Goal: Check status: Check status

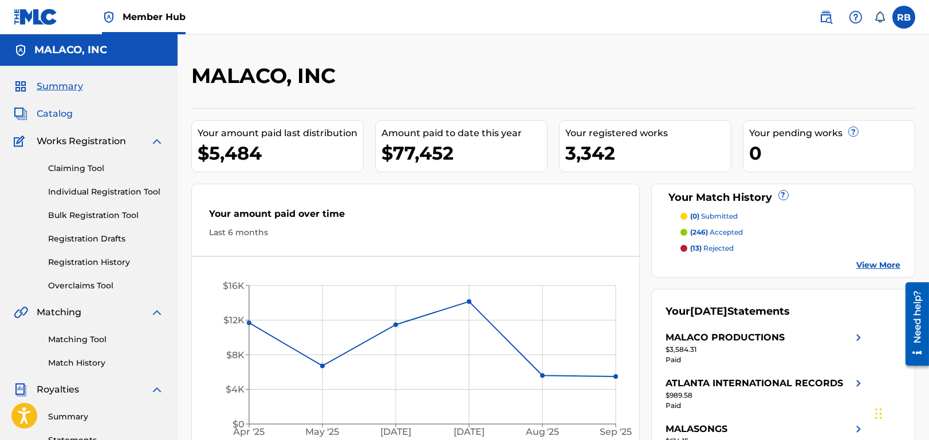
click at [57, 109] on span "Catalog" at bounding box center [55, 114] width 36 height 14
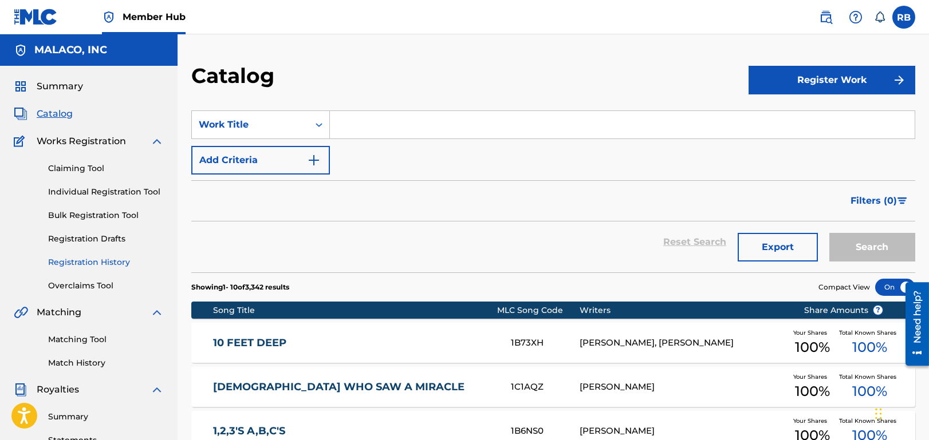
click at [62, 262] on link "Registration History" at bounding box center [106, 262] width 116 height 12
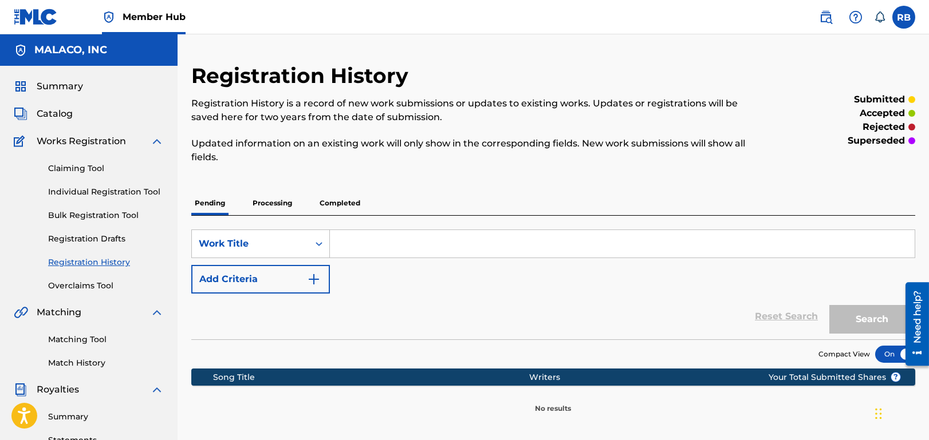
scroll to position [57, 0]
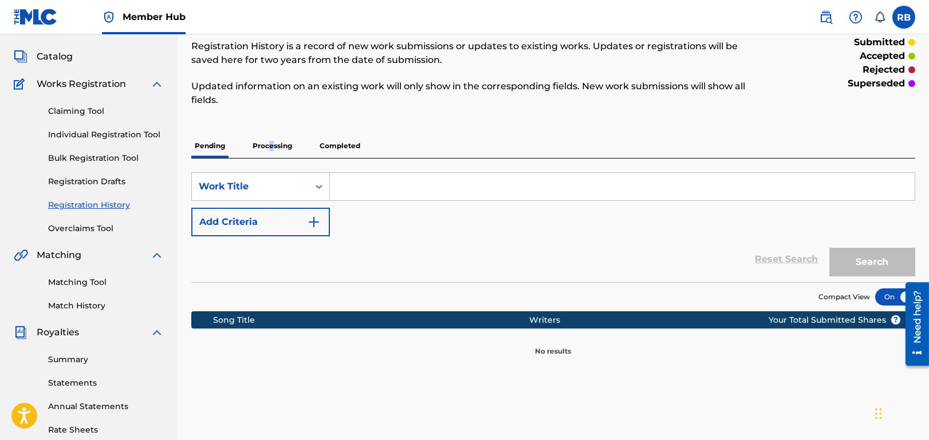
click at [270, 144] on p "Processing" at bounding box center [272, 146] width 46 height 24
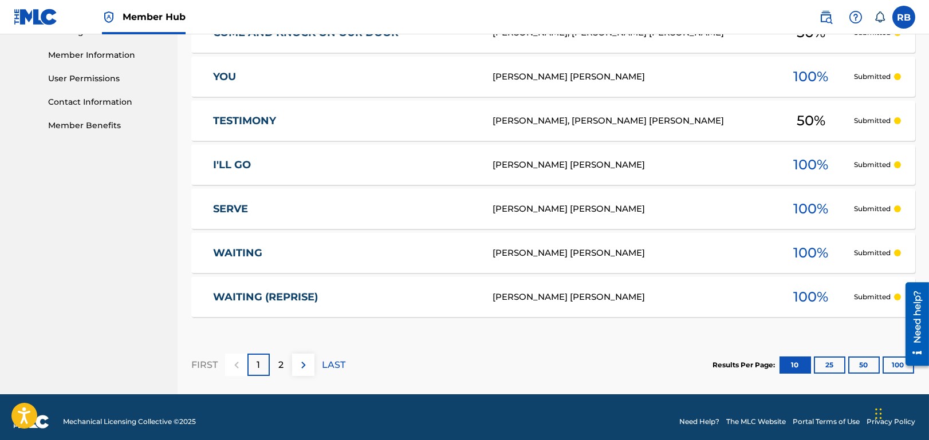
scroll to position [515, 0]
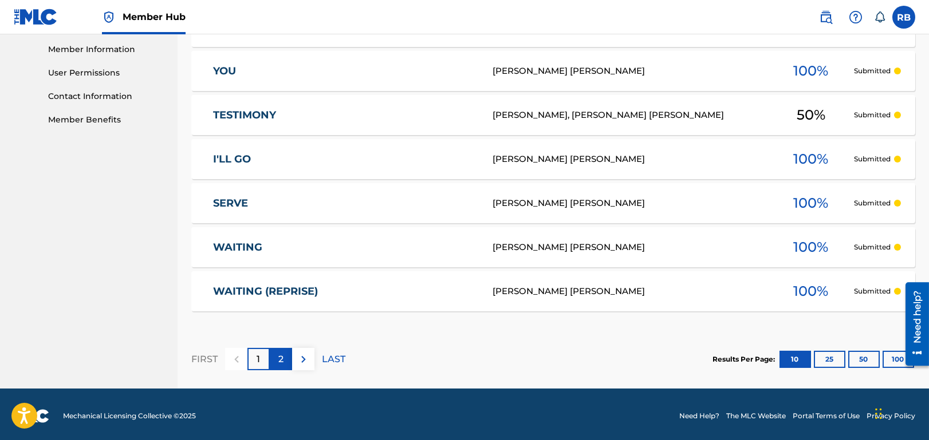
click at [279, 356] on p "2" at bounding box center [280, 360] width 5 height 14
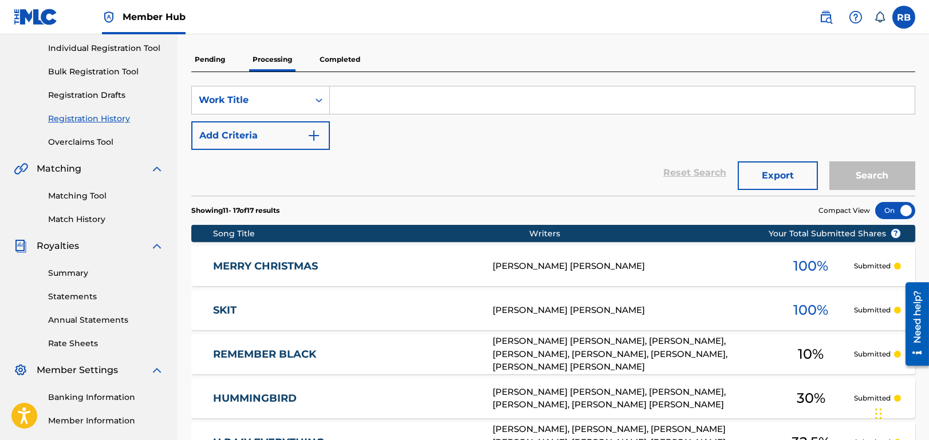
scroll to position [0, 0]
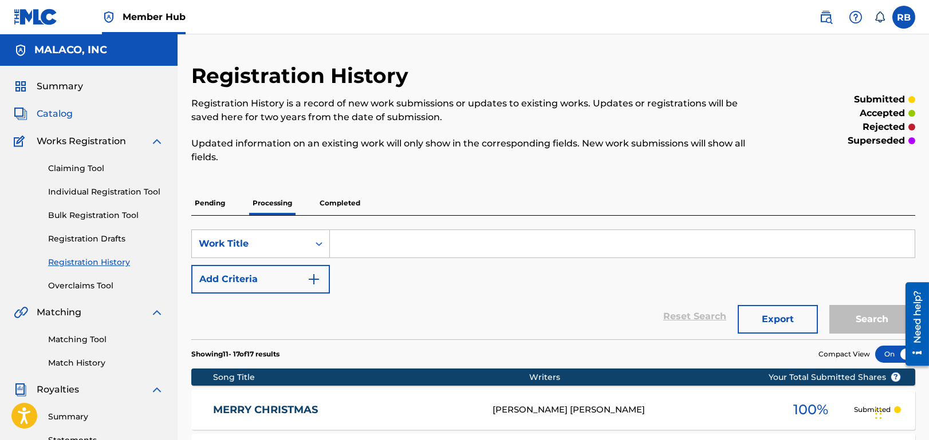
click at [57, 114] on span "Catalog" at bounding box center [55, 114] width 36 height 14
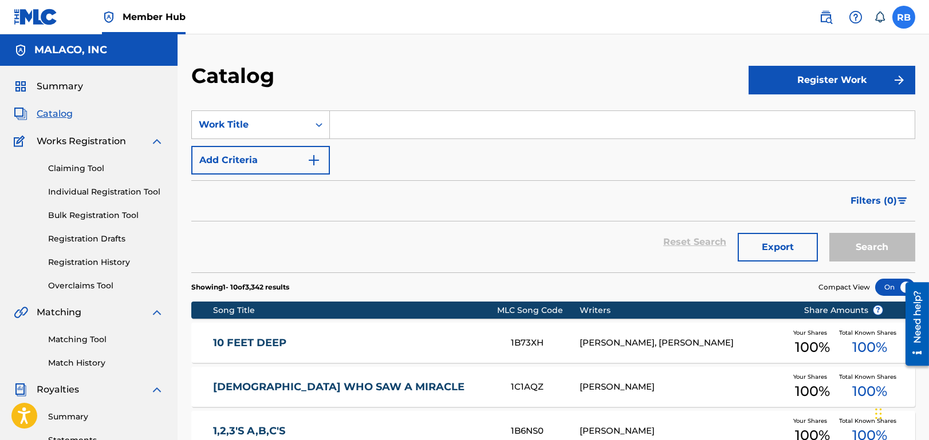
click at [902, 16] on label at bounding box center [903, 17] width 23 height 23
click at [903, 17] on input "RB [PERSON_NAME] [EMAIL_ADDRESS][DOMAIN_NAME] Notification Preferences Profile …" at bounding box center [903, 17] width 0 height 0
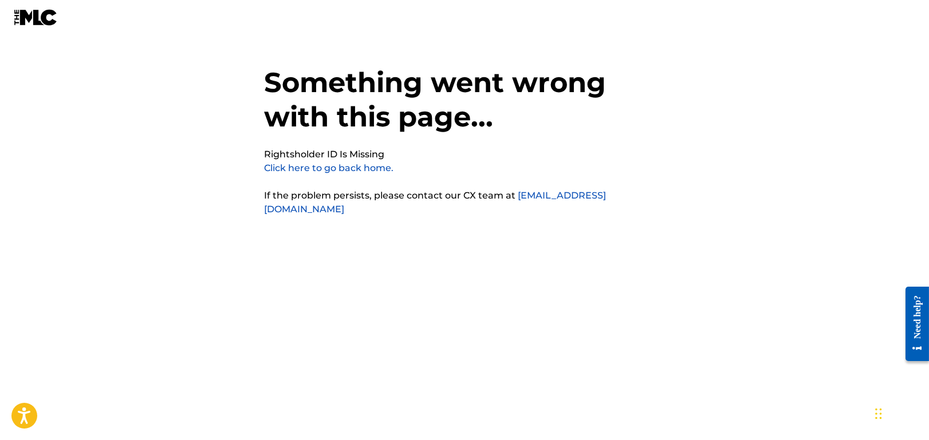
click at [31, 19] on img at bounding box center [36, 17] width 44 height 17
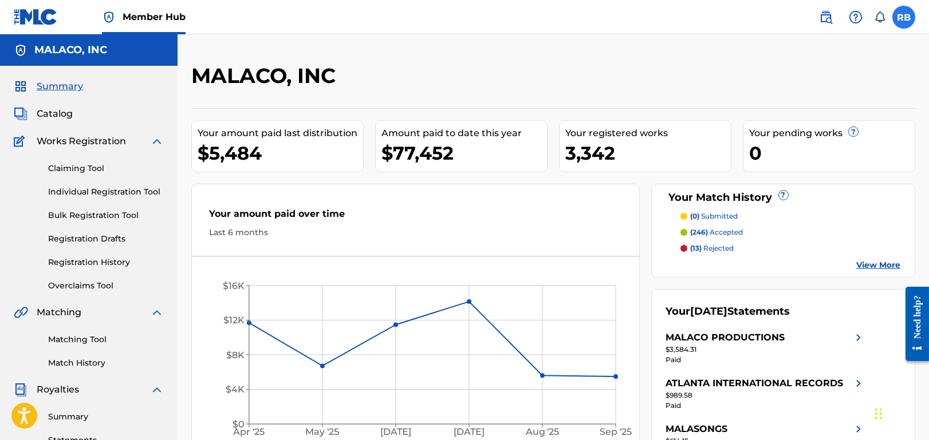
click at [908, 14] on label at bounding box center [903, 17] width 23 height 23
click at [903, 17] on input "RB [PERSON_NAME] [EMAIL_ADDRESS][DOMAIN_NAME] Notification Preferences Profile …" at bounding box center [903, 17] width 0 height 0
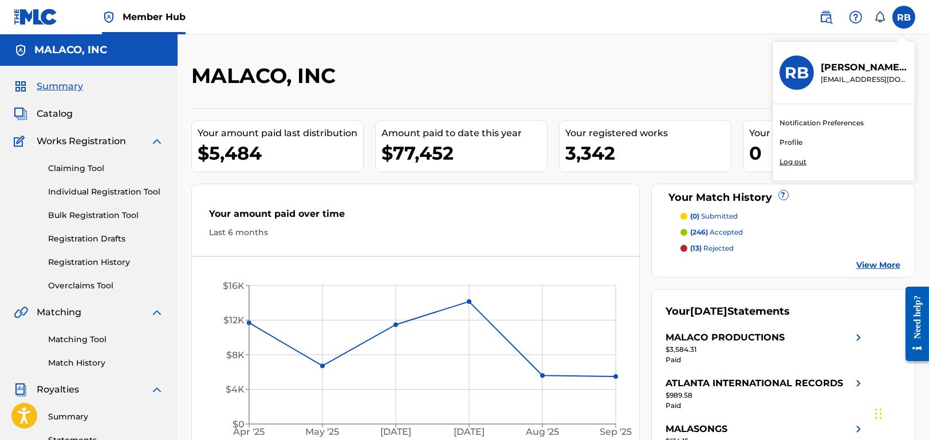
click at [795, 162] on p "Log out" at bounding box center [792, 162] width 27 height 10
click at [903, 17] on input "RB [PERSON_NAME] [EMAIL_ADDRESS][DOMAIN_NAME] Notification Preferences Profile …" at bounding box center [903, 17] width 0 height 0
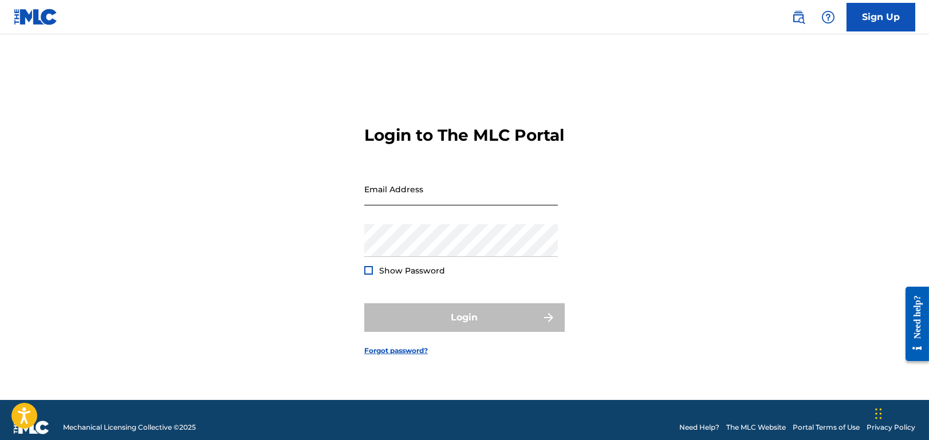
click at [439, 194] on input "Email Address" at bounding box center [461, 189] width 194 height 33
drag, startPoint x: 468, startPoint y: 207, endPoint x: 268, endPoint y: 184, distance: 201.6
click at [268, 184] on div "Login to The MLC Portal Email Address rbrown@malaco.com Password Show Password …" at bounding box center [465, 231] width 802 height 337
type input "ronnie@ronniebrownmusic.com"
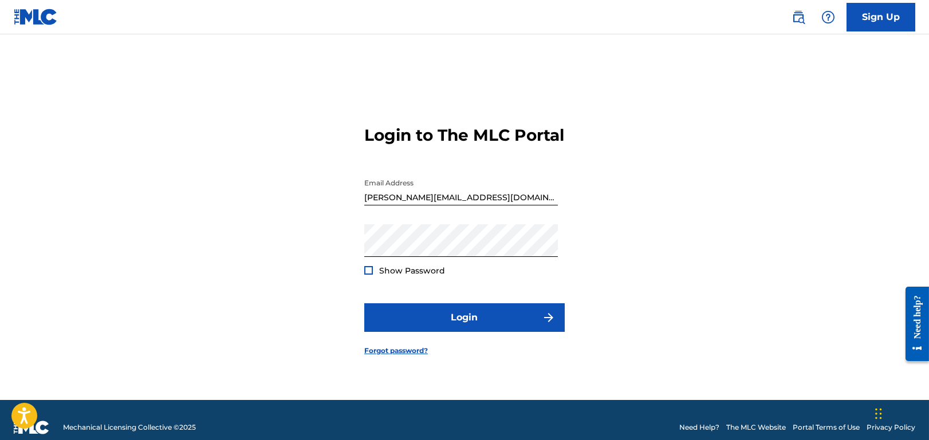
click at [404, 276] on span "Show Password" at bounding box center [412, 271] width 66 height 10
click at [375, 277] on div "Show Password" at bounding box center [404, 270] width 81 height 11
click at [365, 275] on div at bounding box center [368, 270] width 9 height 9
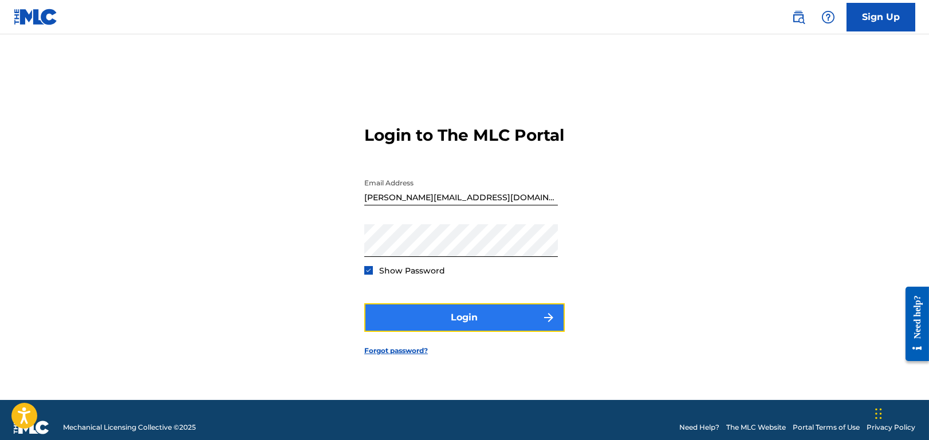
click at [463, 331] on button "Login" at bounding box center [464, 317] width 200 height 29
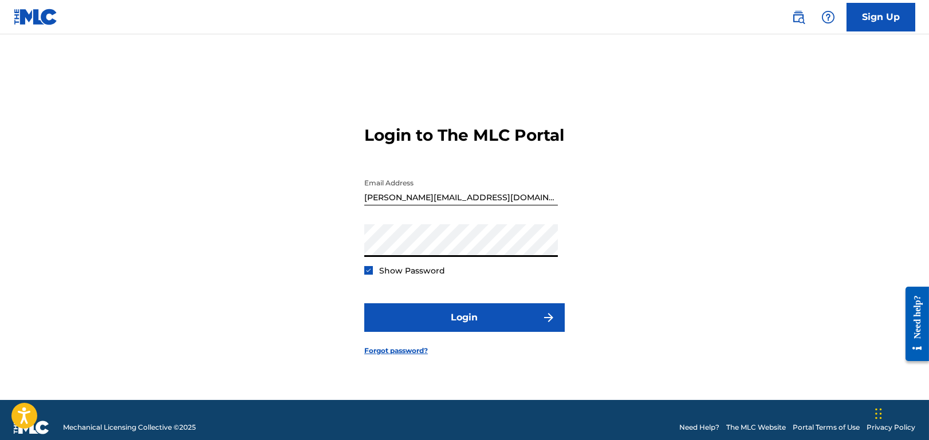
click at [299, 266] on div "Login to The MLC Portal Email Address ronnie@ronniebrownmusic.com Password Show…" at bounding box center [465, 231] width 802 height 337
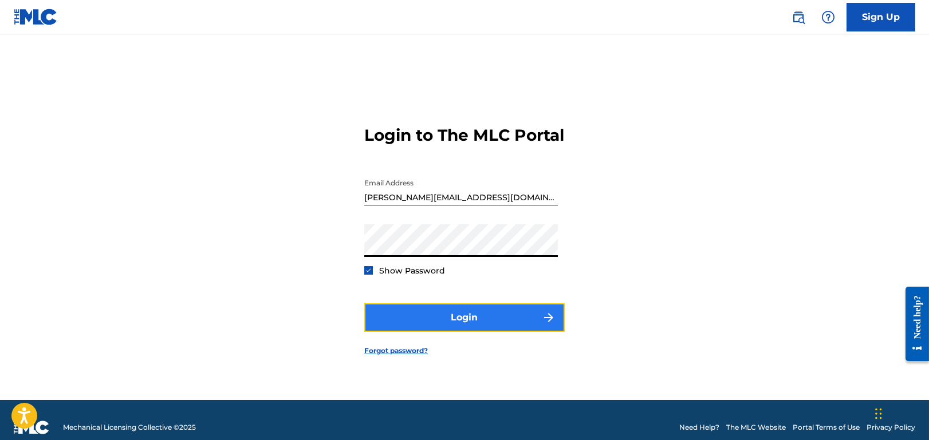
click at [397, 331] on button "Login" at bounding box center [464, 317] width 200 height 29
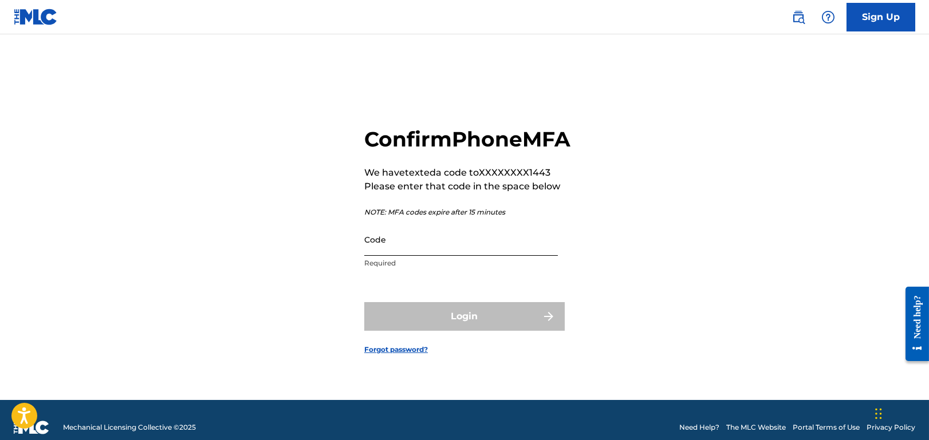
drag, startPoint x: 419, startPoint y: 256, endPoint x: 405, endPoint y: 261, distance: 14.7
click at [410, 256] on input "Code" at bounding box center [461, 239] width 194 height 33
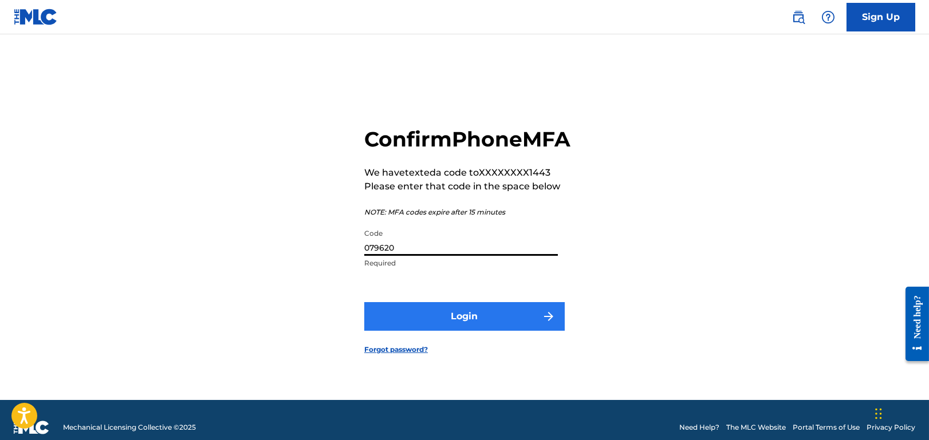
type input "079620"
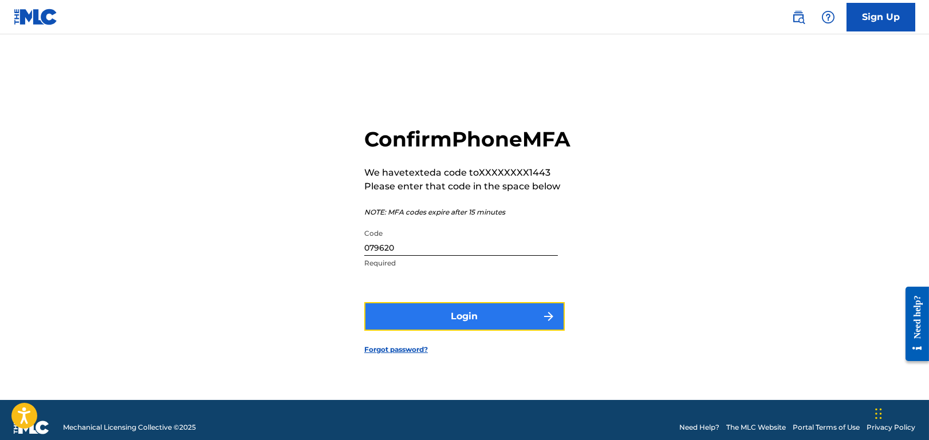
click at [453, 321] on button "Login" at bounding box center [464, 316] width 200 height 29
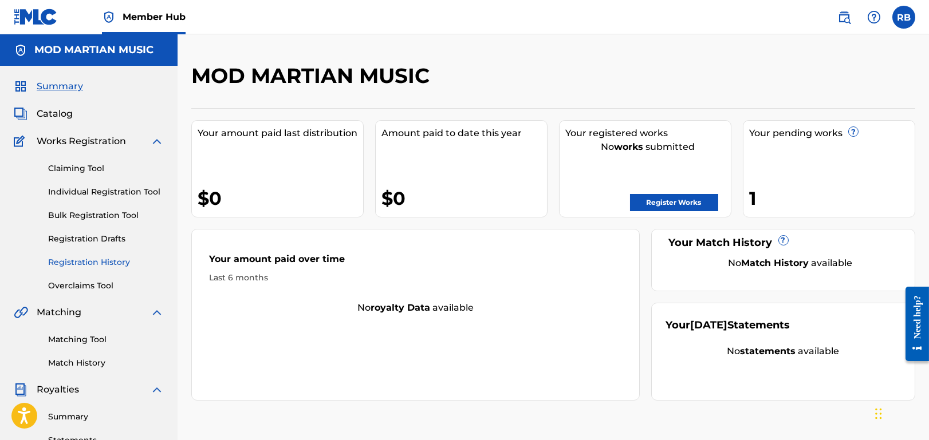
click at [63, 261] on link "Registration History" at bounding box center [106, 262] width 116 height 12
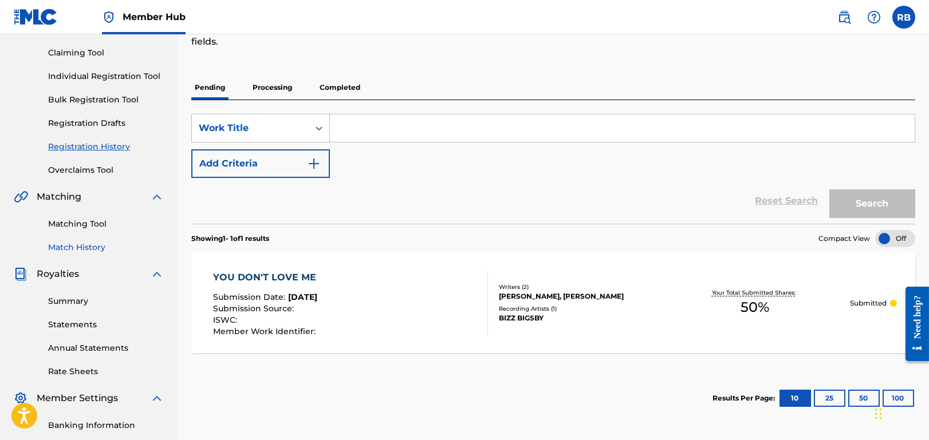
scroll to position [115, 0]
click at [267, 88] on p "Processing" at bounding box center [272, 89] width 46 height 24
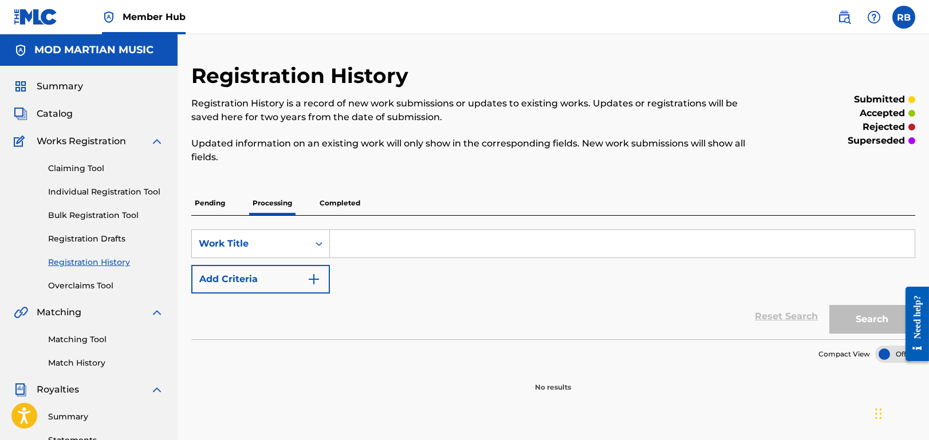
click at [216, 202] on p "Pending" at bounding box center [209, 203] width 37 height 24
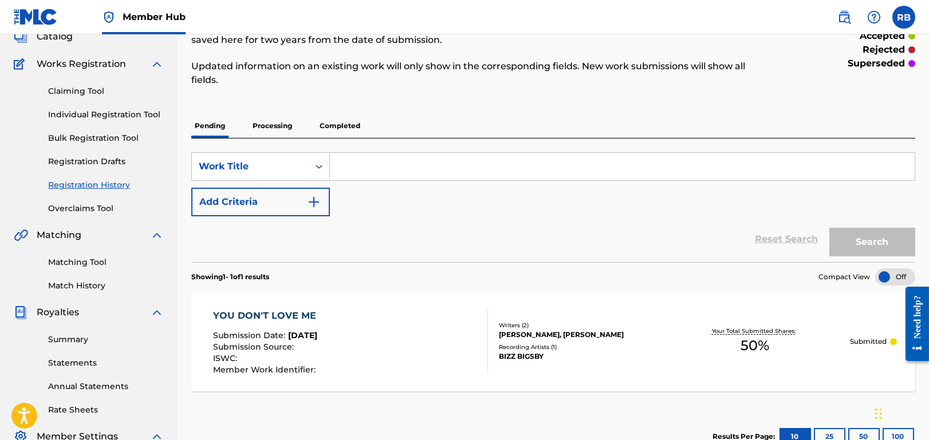
scroll to position [172, 0]
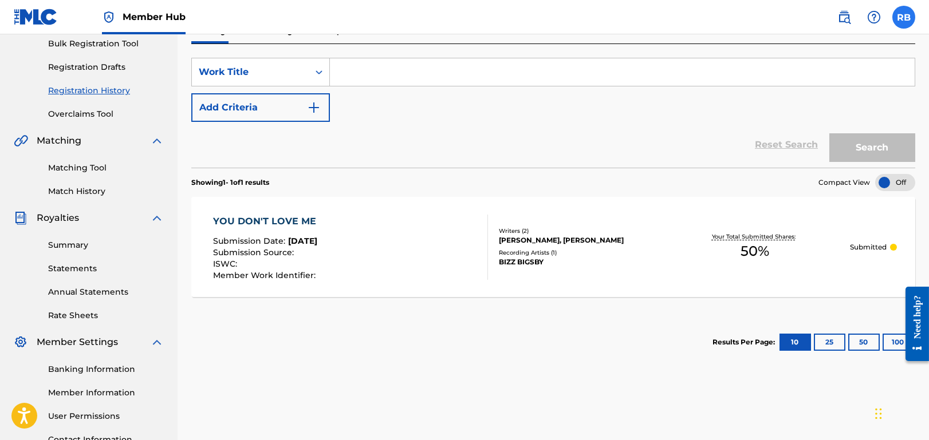
click at [899, 11] on label at bounding box center [903, 17] width 23 height 23
click at [903, 17] on input "RB RONNIE BROWN ronnie@ronniebrownmusic.com Notification Preferences Profile Lo…" at bounding box center [903, 17] width 0 height 0
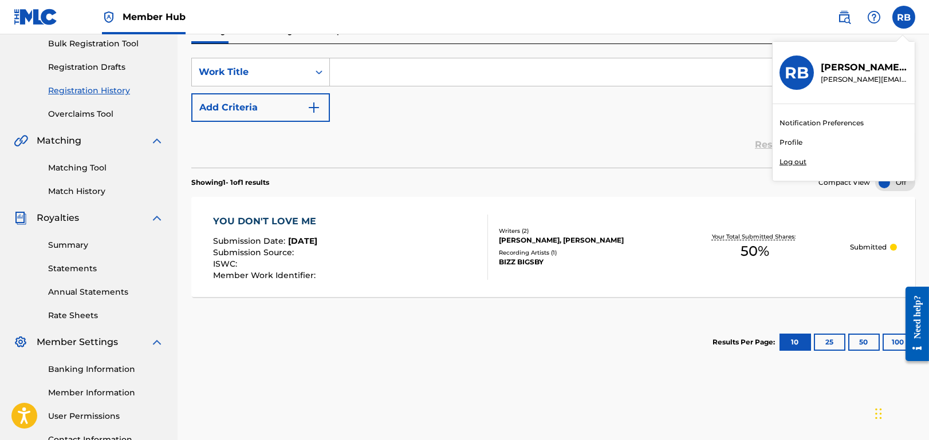
click at [802, 161] on p "Log out" at bounding box center [792, 162] width 27 height 10
click at [903, 17] on input "RB RONNIE BROWN ronnie@ronniebrownmusic.com Notification Preferences Profile Lo…" at bounding box center [903, 17] width 0 height 0
